Goal: Transaction & Acquisition: Purchase product/service

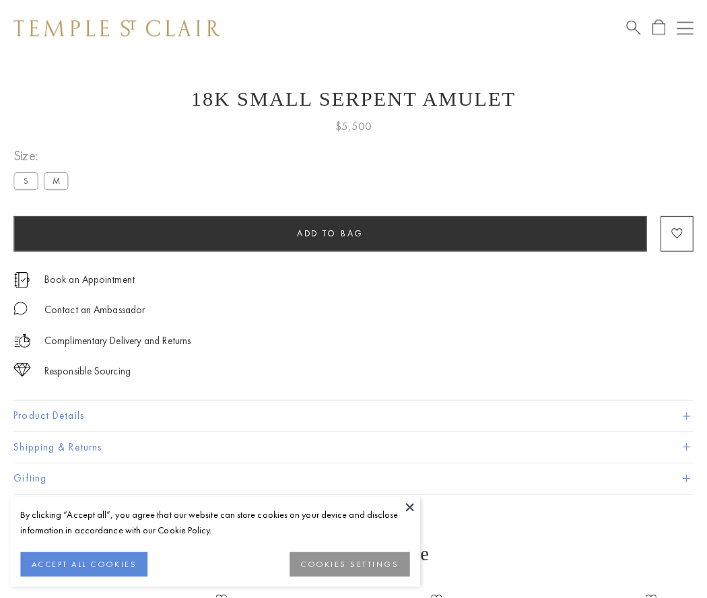
scroll to position [32, 0]
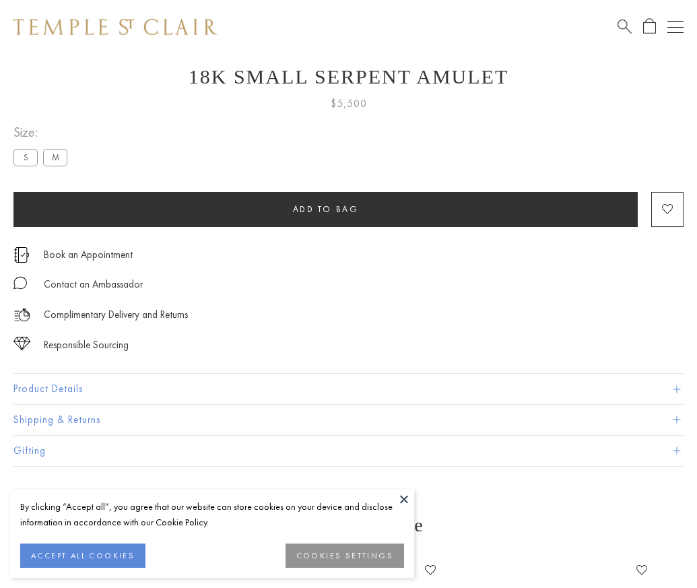
click at [325, 209] on span "Add to bag" at bounding box center [326, 208] width 66 height 11
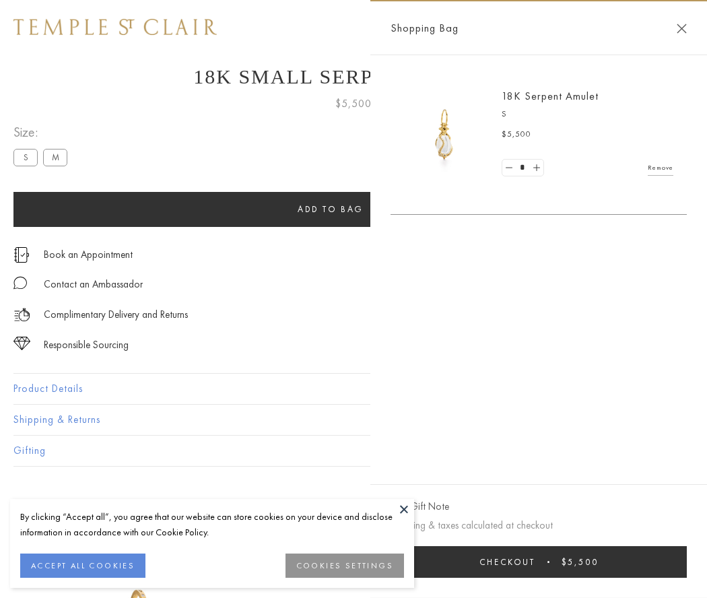
click at [539, 562] on button "Checkout $5,500" at bounding box center [539, 562] width 296 height 32
